Goal: Task Accomplishment & Management: Manage account settings

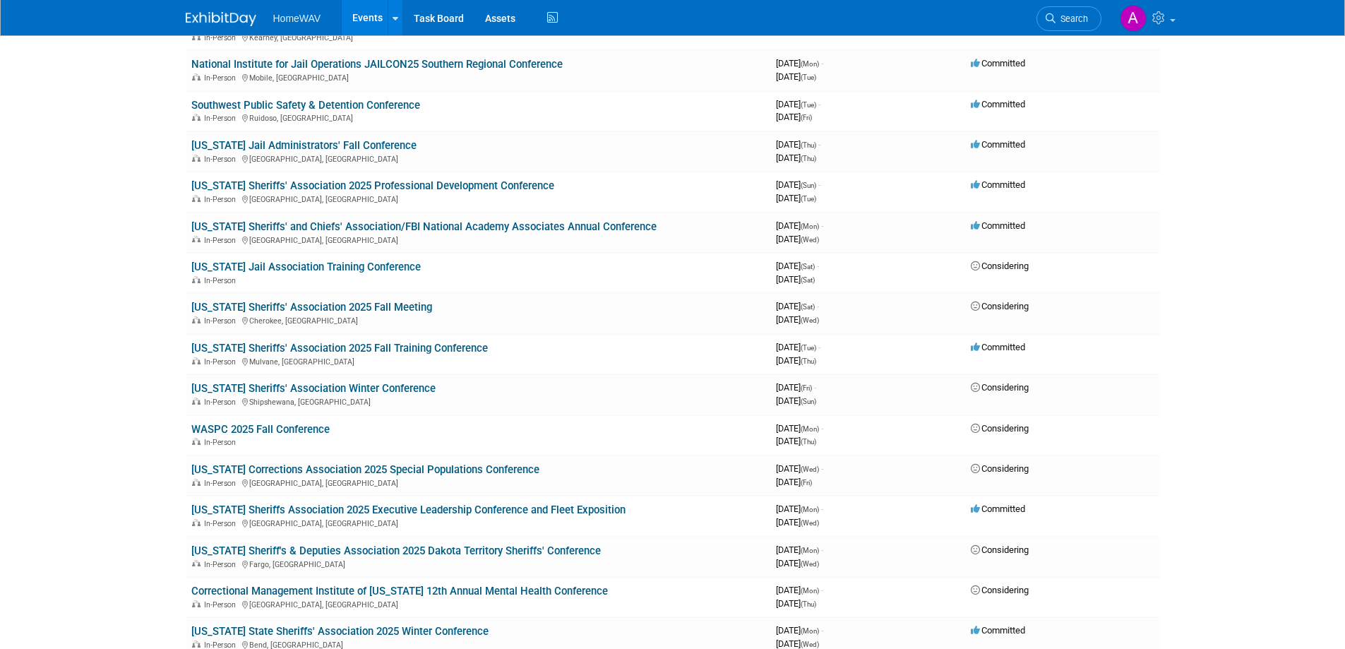
scroll to position [635, 0]
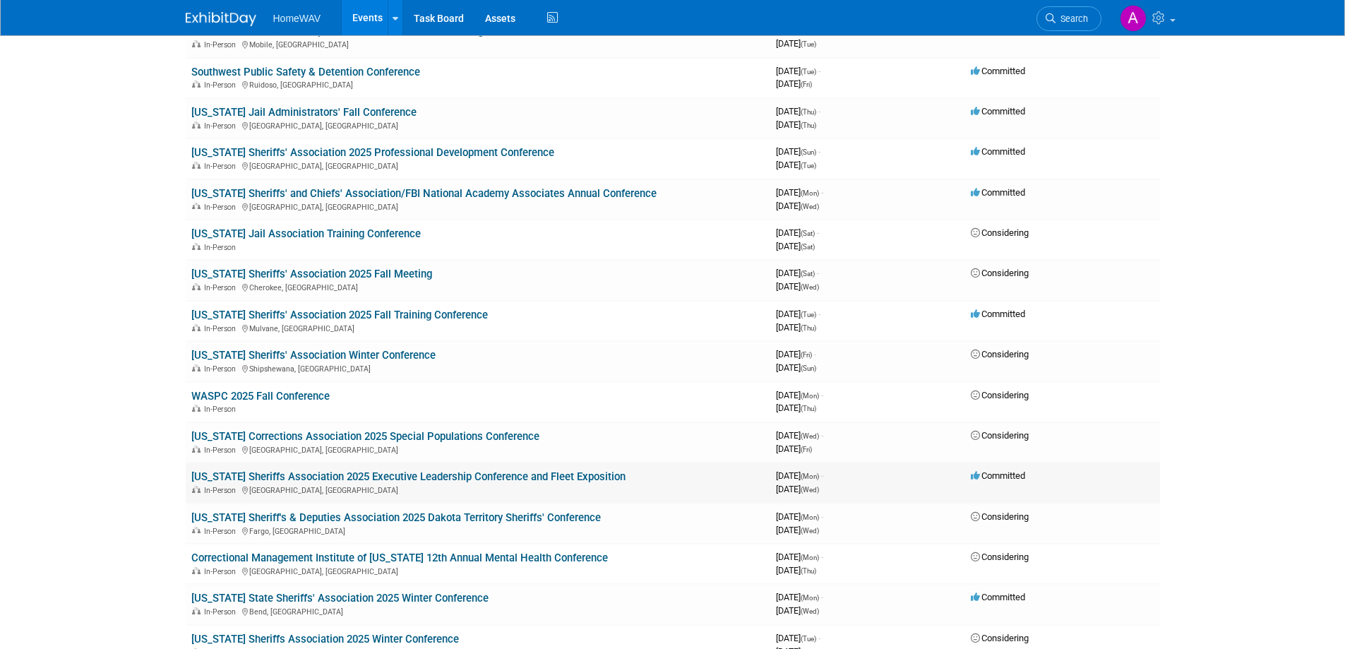
click at [546, 474] on link "[US_STATE] Sheriffs Association 2025 Executive Leadership Conference and Fleet …" at bounding box center [408, 476] width 434 height 13
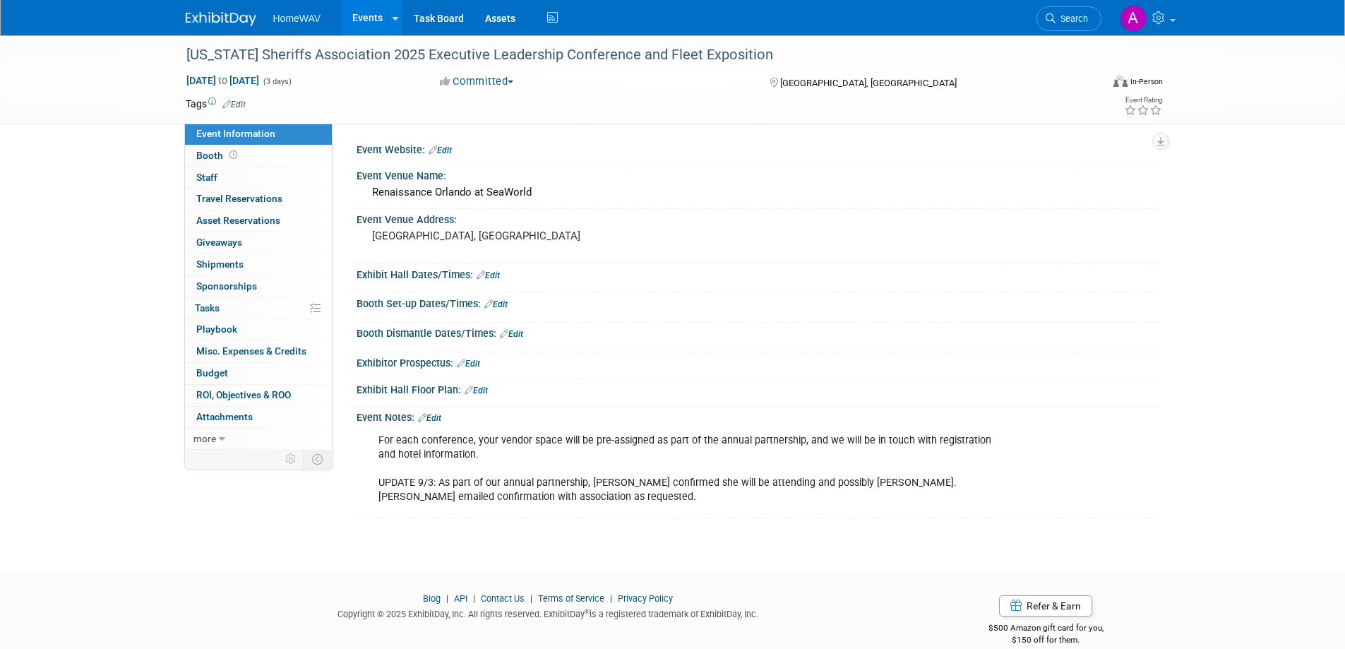
click at [437, 414] on link "Edit" at bounding box center [429, 418] width 23 height 10
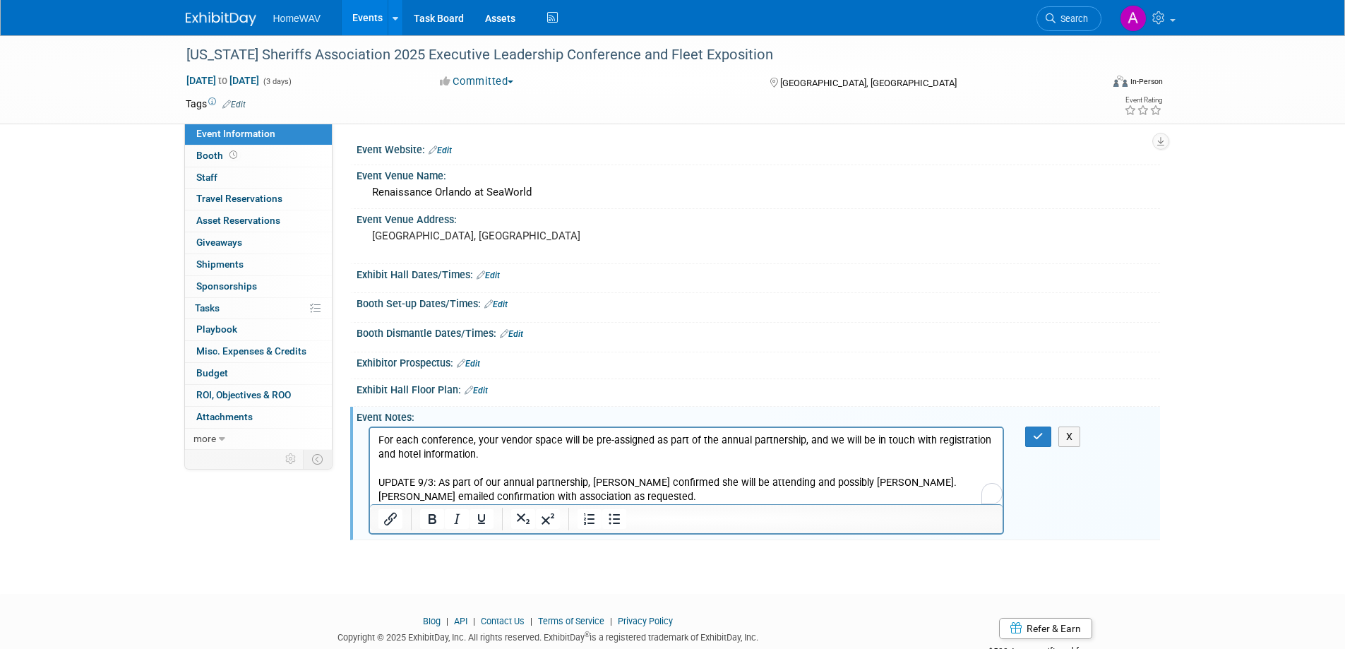
click at [564, 496] on p "For each conference, your vendor space will be pre-assigned as part of the annu…" at bounding box center [686, 468] width 617 height 71
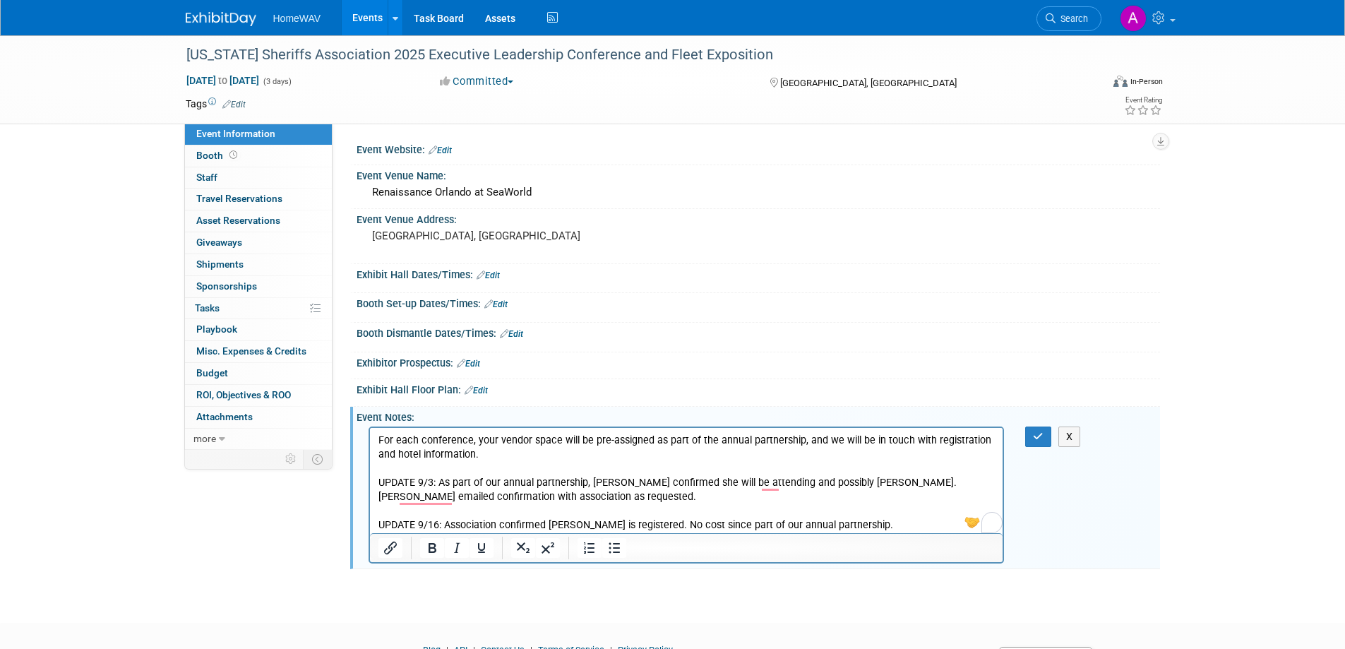
click at [575, 526] on p "UPDATE 9/16: Association confirmed Paige is registered. No cost since part of o…" at bounding box center [686, 525] width 617 height 14
click at [583, 522] on p "UPDATE 9/16: Association confirmed Paige is registered. No cost since part of o…" at bounding box center [686, 525] width 617 height 14
click at [909, 525] on p "UPDATE 9/16: Association confirmed Paige is automatically registered. No cost s…" at bounding box center [686, 525] width 617 height 14
click at [1035, 433] on icon "button" at bounding box center [1038, 436] width 11 height 10
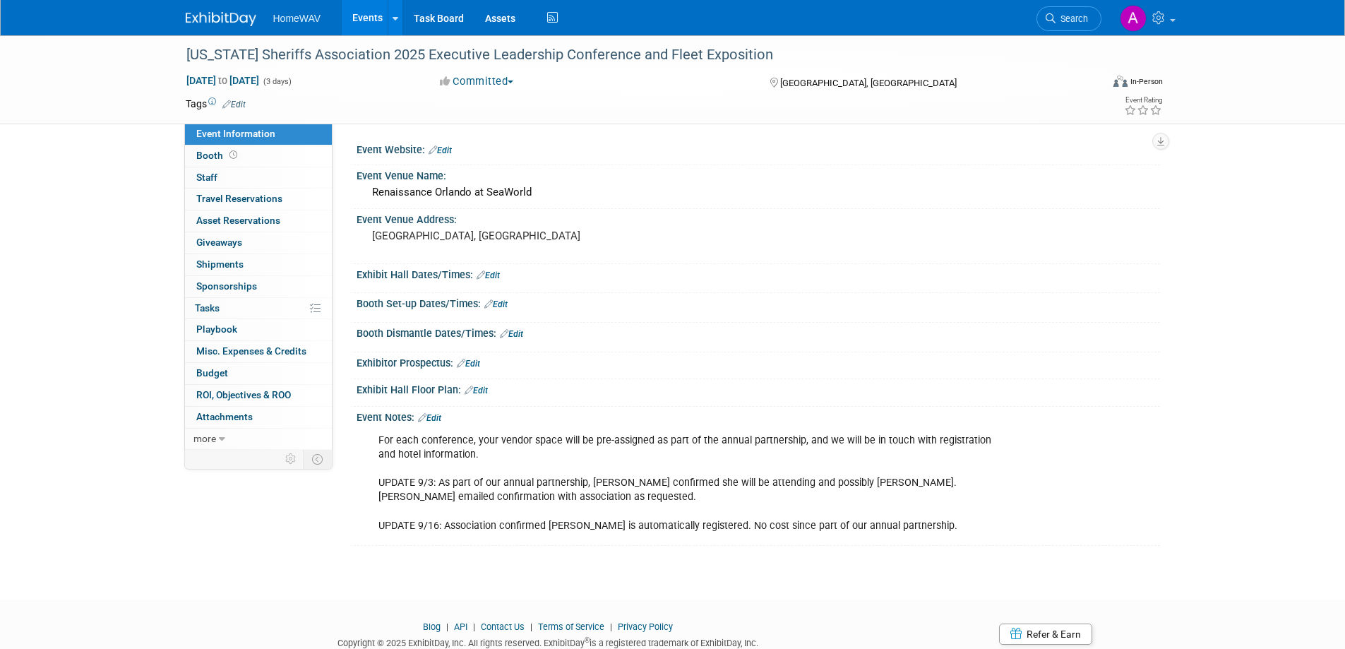
click at [371, 17] on link "Events" at bounding box center [368, 17] width 52 height 35
